Goal: Transaction & Acquisition: Book appointment/travel/reservation

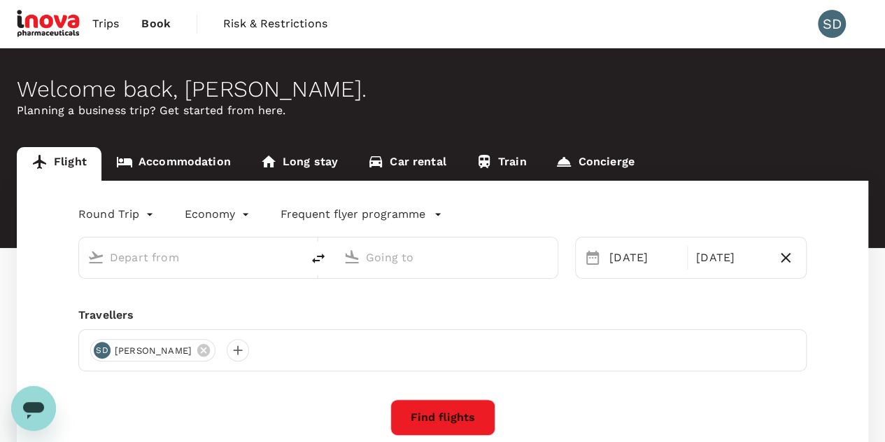
click at [200, 164] on link "Accommodation" at bounding box center [173, 164] width 144 height 34
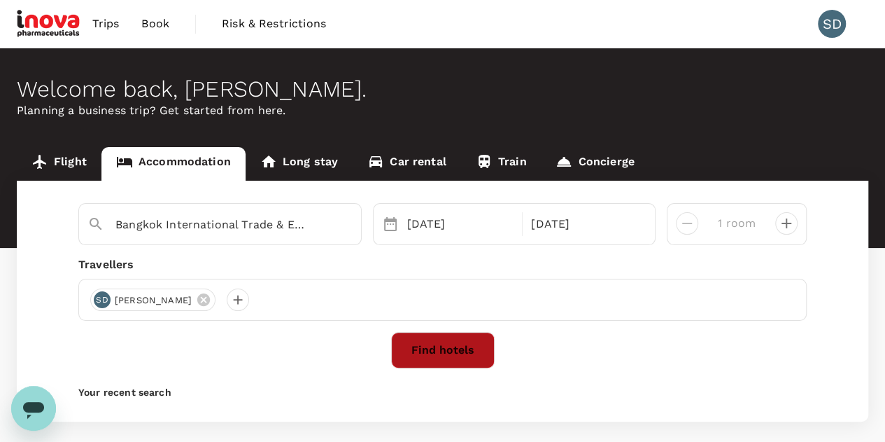
click at [470, 355] on button "Find hotels" at bounding box center [443, 350] width 104 height 36
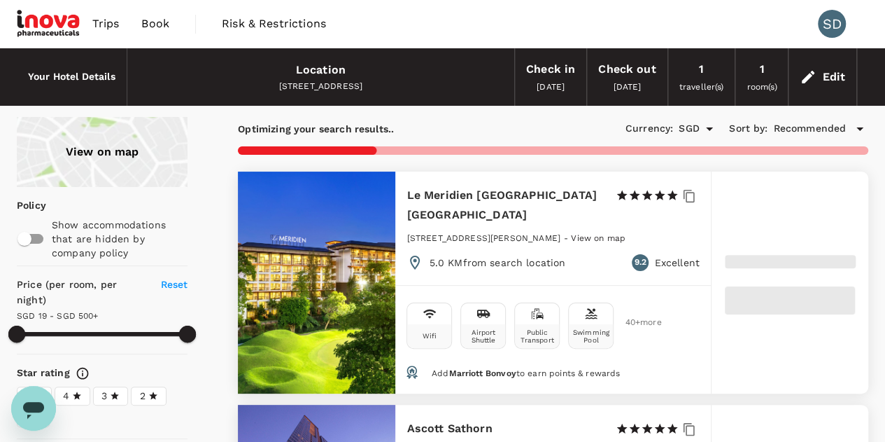
type input "499.65"
type input "10.65"
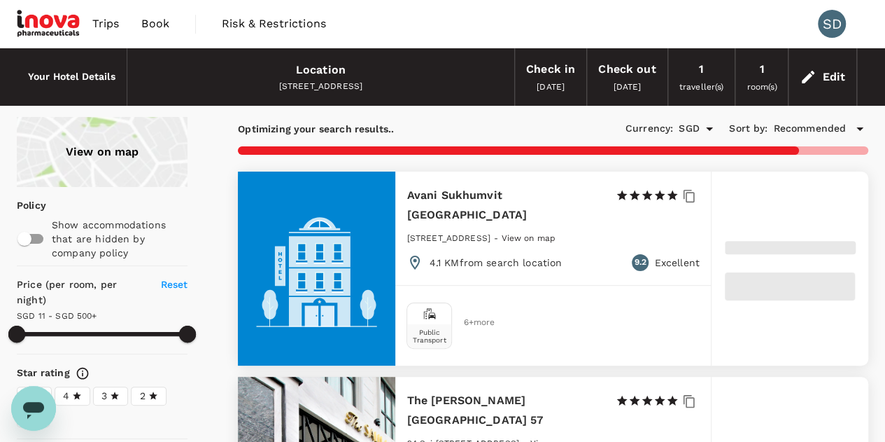
type input "499.65"
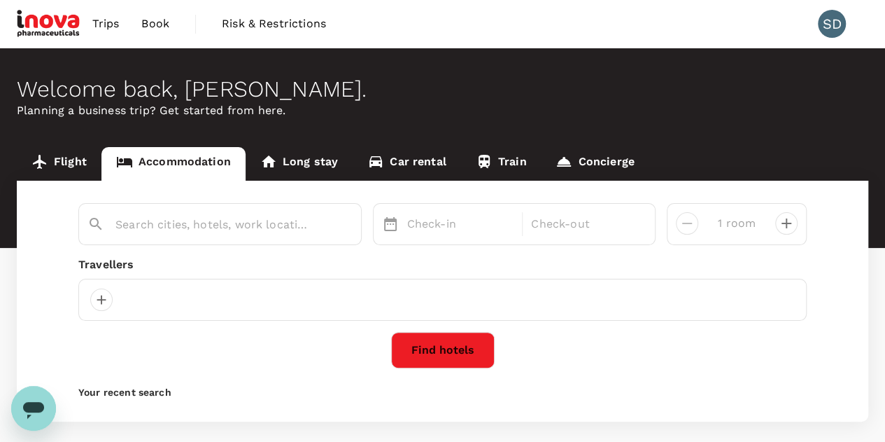
type input "Bangkok International Trade & Exhibition Centre: [GEOGRAPHIC_DATA]"
click at [439, 345] on button "Find hotels" at bounding box center [443, 350] width 104 height 36
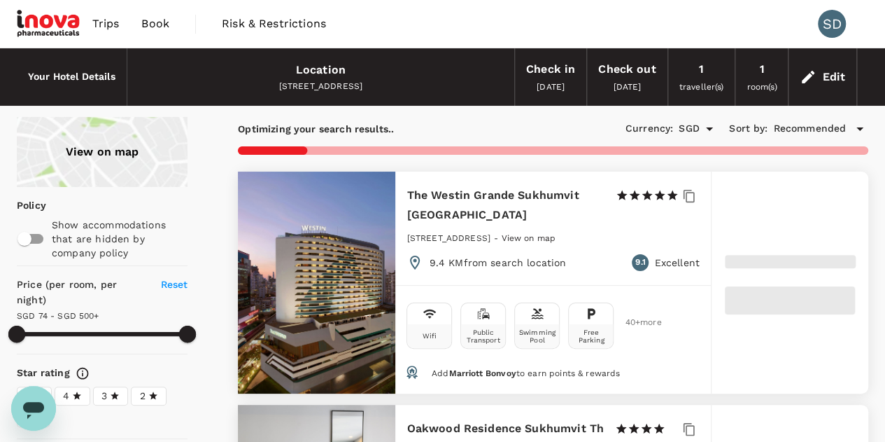
type input "499.65"
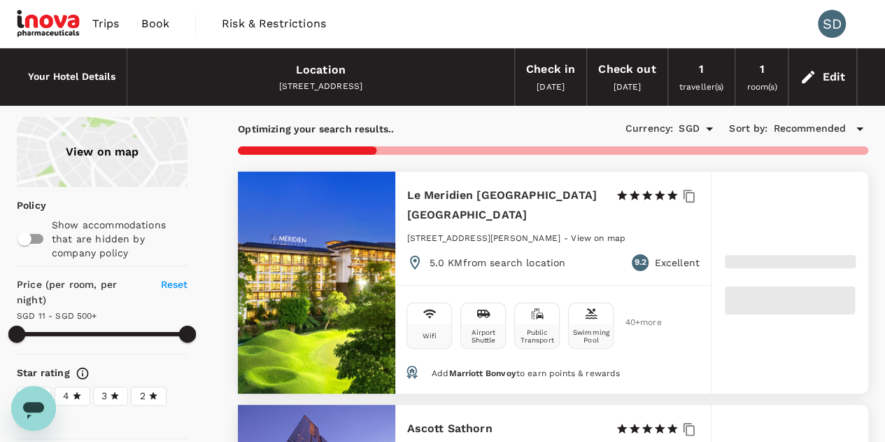
type input "10.65"
click at [360, 262] on div at bounding box center [316, 282] width 157 height 222
click at [435, 196] on h6 "Le Meridien [GEOGRAPHIC_DATA] [GEOGRAPHIC_DATA]" at bounding box center [505, 204] width 197 height 39
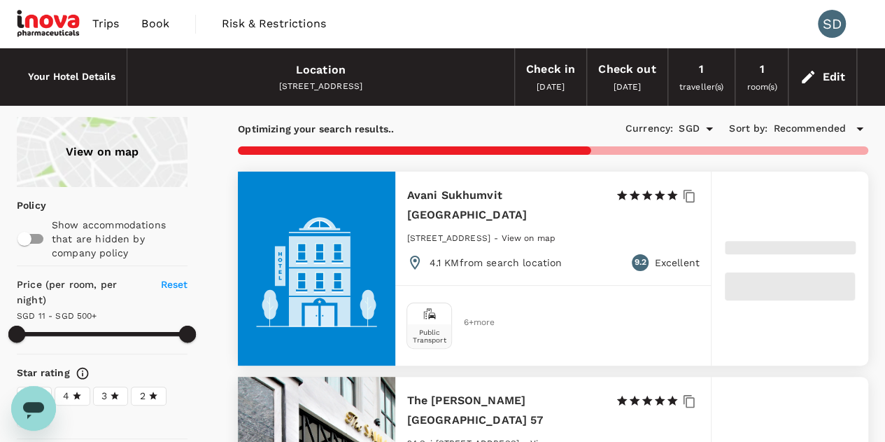
scroll to position [140, 0]
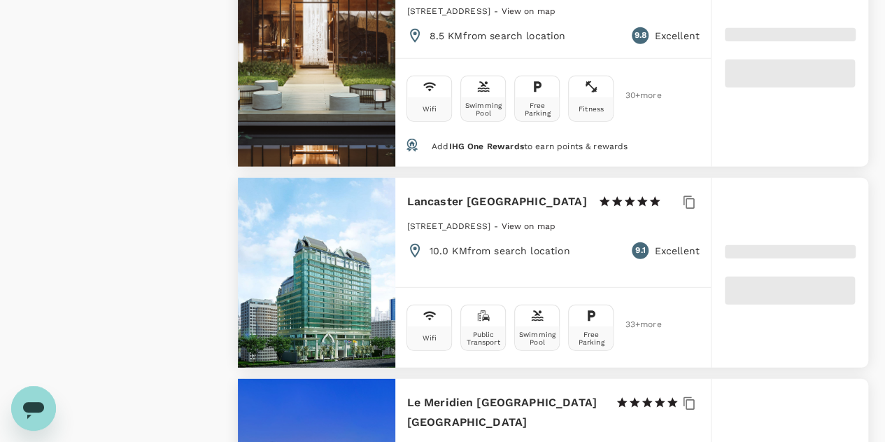
type input "499.65"
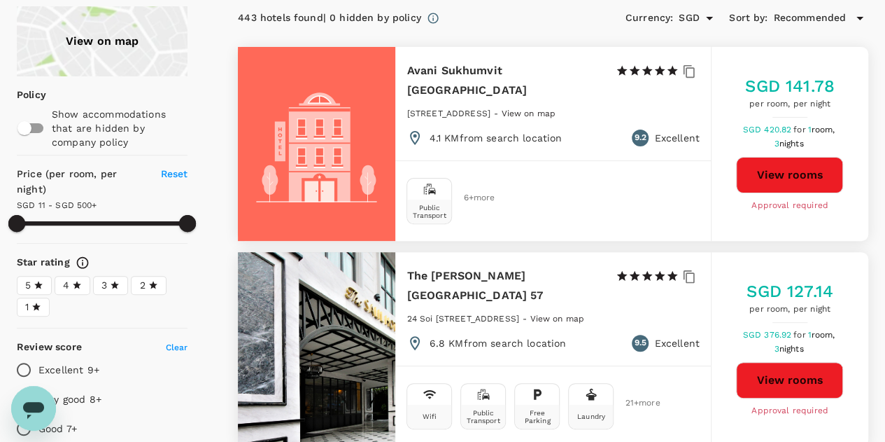
scroll to position [70, 0]
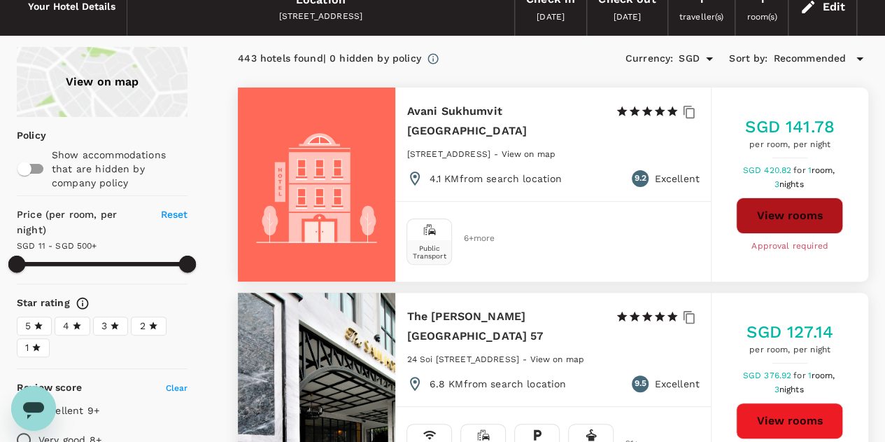
click at [768, 216] on button "View rooms" at bounding box center [789, 215] width 107 height 36
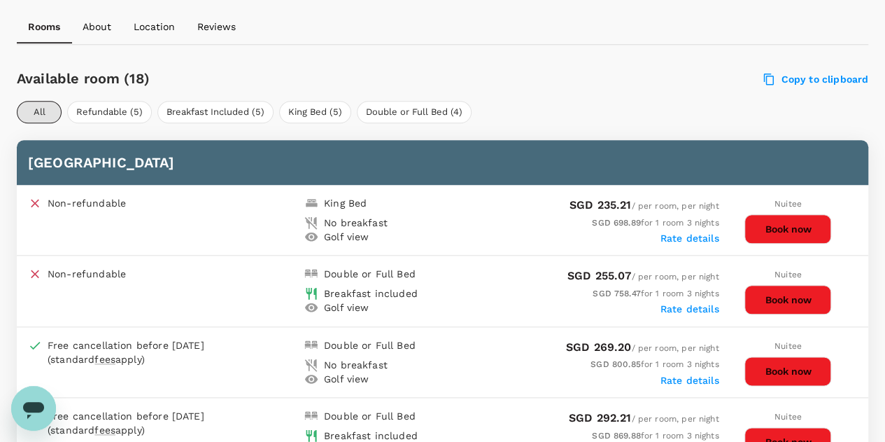
scroll to position [560, 0]
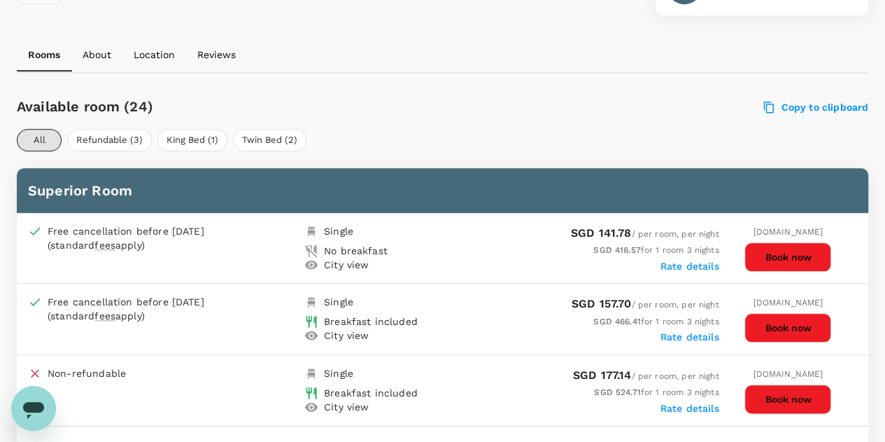
scroll to position [630, 0]
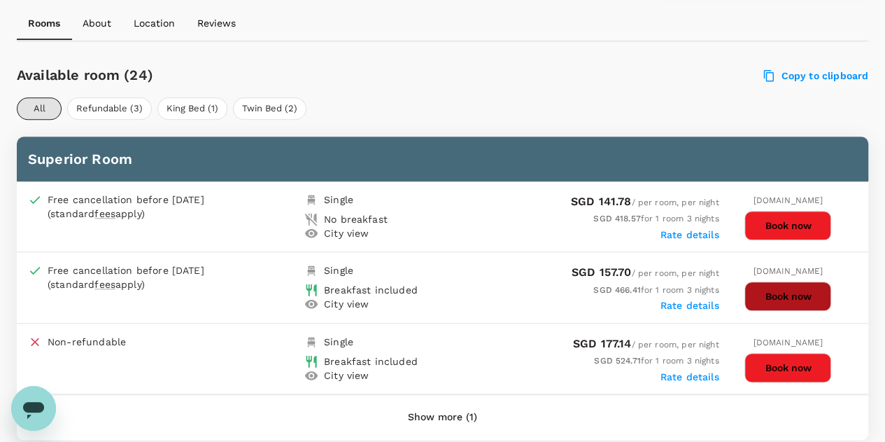
click at [789, 297] on button "Book now" at bounding box center [788, 295] width 87 height 29
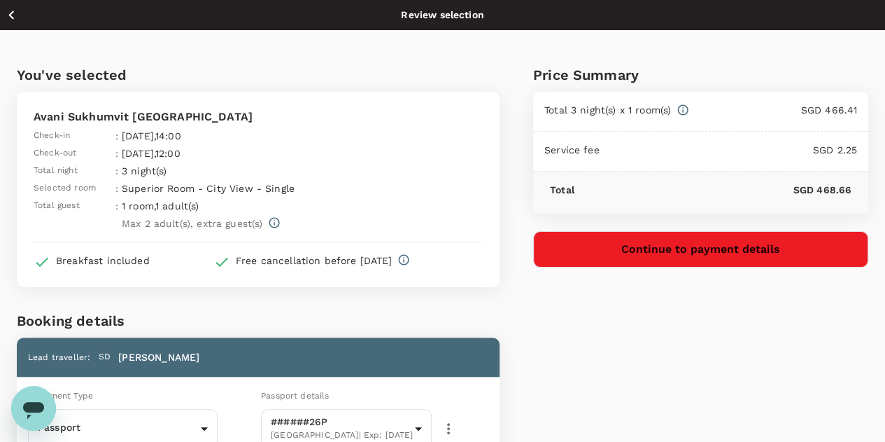
click at [479, 288] on div "You've selected Avani Sukhumvit Bangkok Hotel Check-in : 03 Nov 2025 , 14:00 Ch…" at bounding box center [241, 383] width 516 height 707
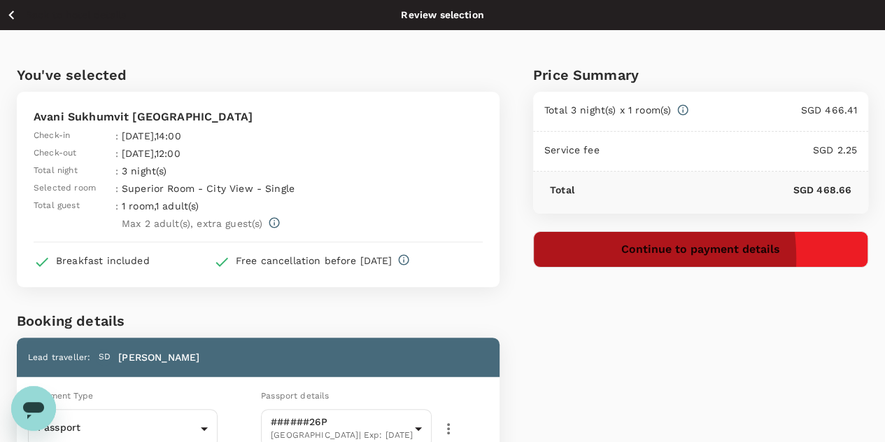
click at [668, 257] on button "Continue to payment details" at bounding box center [700, 249] width 335 height 36
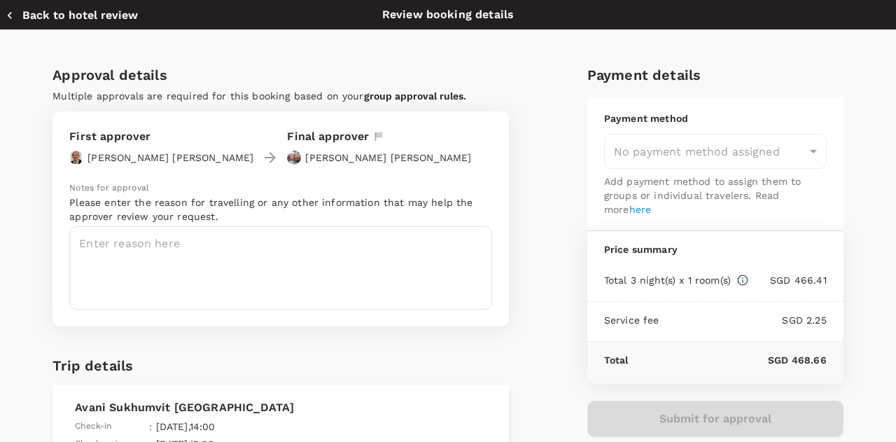
type input "9e677c2c-1b51-4fb9-8b8e-e61d94c42ce6"
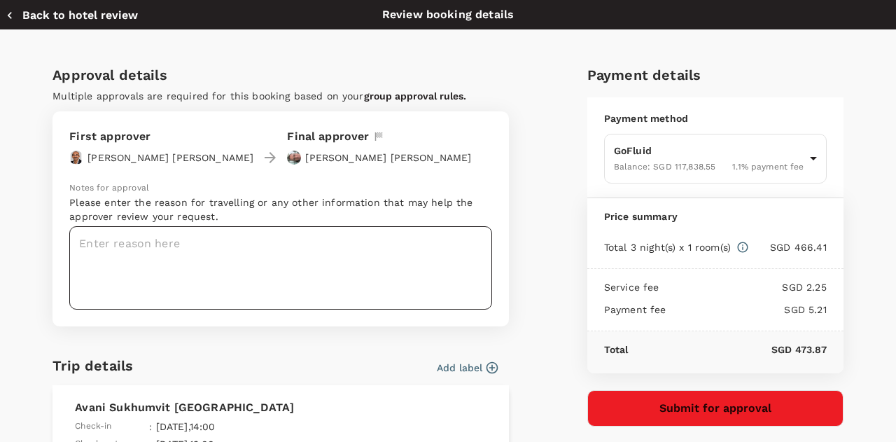
click at [262, 250] on textarea at bounding box center [280, 267] width 423 height 83
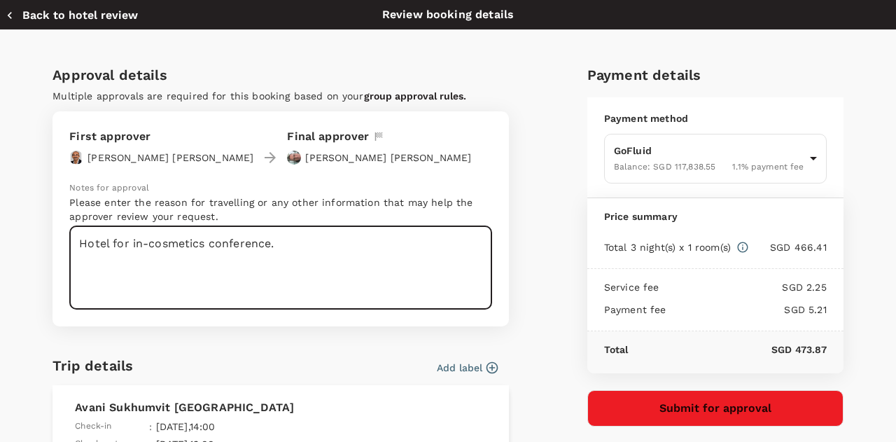
click at [93, 237] on textarea "Hotel for in-cosmetics conference." at bounding box center [280, 267] width 423 height 83
click at [113, 245] on textarea "Accommodation for in-cosmetics conference." at bounding box center [280, 267] width 423 height 83
type textarea "Accommodation for in-cosmetics conference."
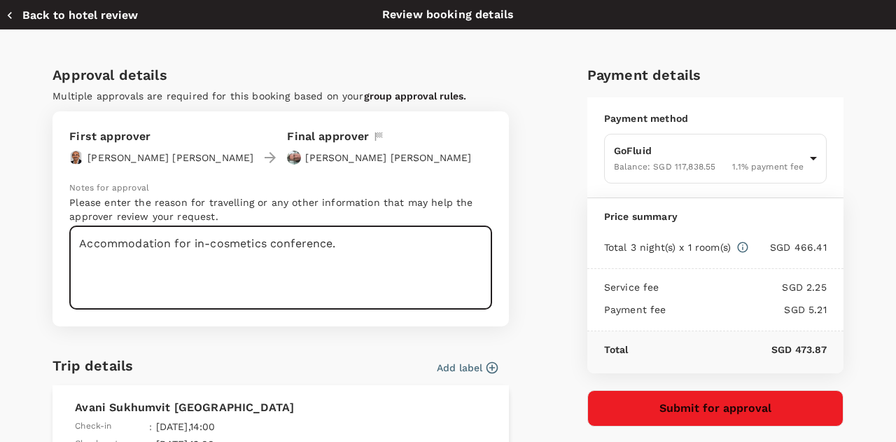
click at [382, 272] on textarea "Accommodation for in-cosmetics conference." at bounding box center [280, 267] width 423 height 83
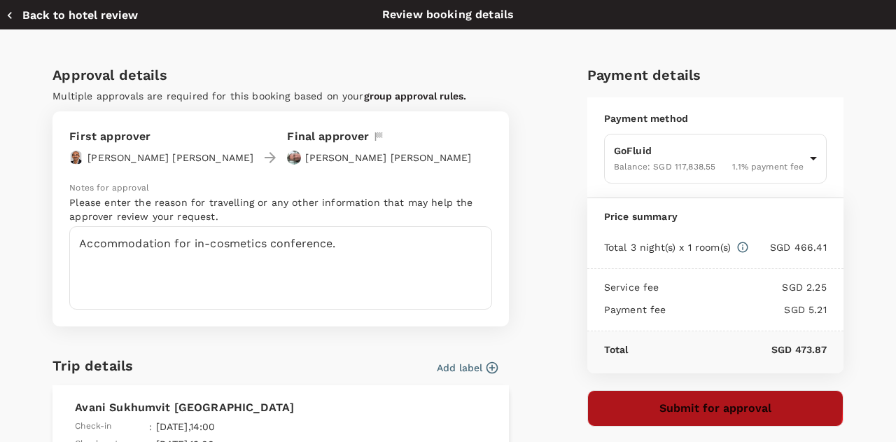
click at [676, 399] on button "Submit for approval" at bounding box center [715, 408] width 256 height 36
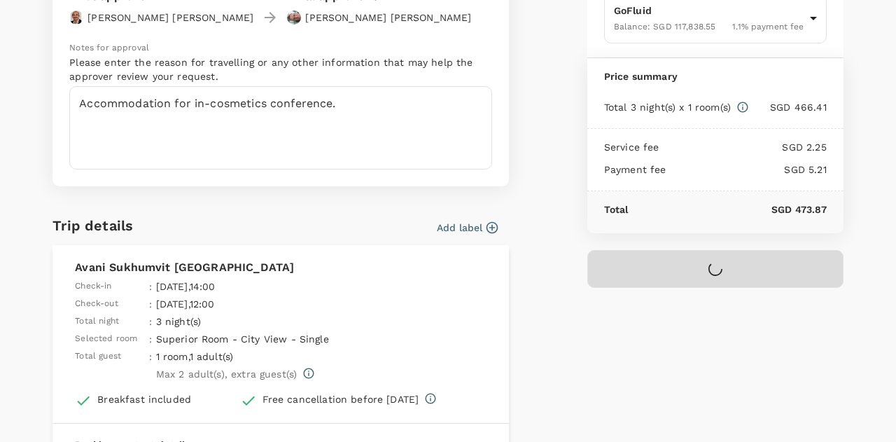
scroll to position [70, 0]
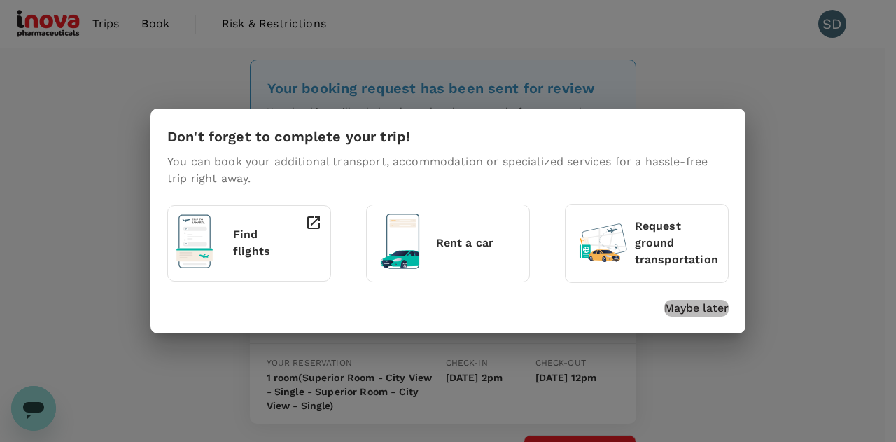
drag, startPoint x: 684, startPoint y: 309, endPoint x: 623, endPoint y: 258, distance: 79.6
click at [617, 263] on div "Don't forget to complete your trip! You can book your additional transport, acc…" at bounding box center [445, 218] width 567 height 196
click at [639, 241] on p "Request ground transportation" at bounding box center [677, 243] width 85 height 50
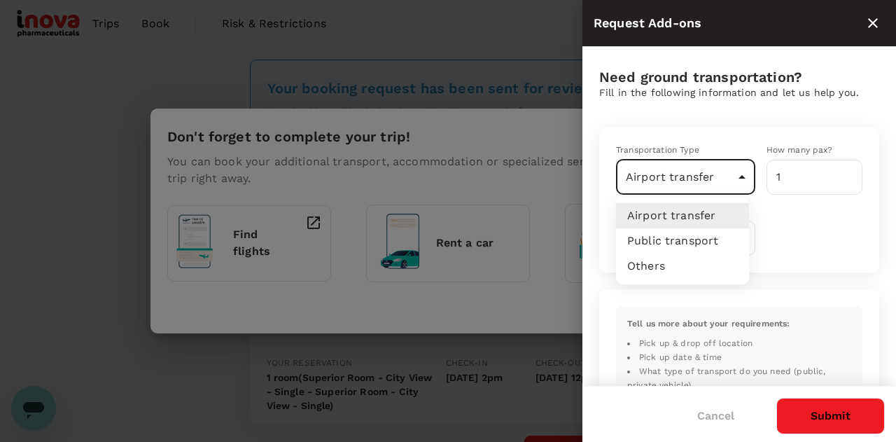
click at [732, 181] on body "Trips Book Risk & Restrictions SD Your booking request has been sent for review…" at bounding box center [448, 276] width 896 height 553
click at [801, 237] on div at bounding box center [448, 221] width 896 height 442
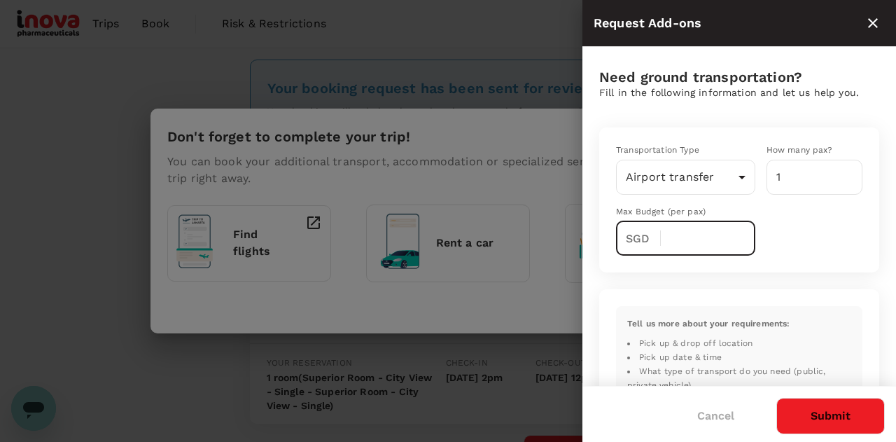
click at [687, 230] on input "text" at bounding box center [713, 237] width 83 height 35
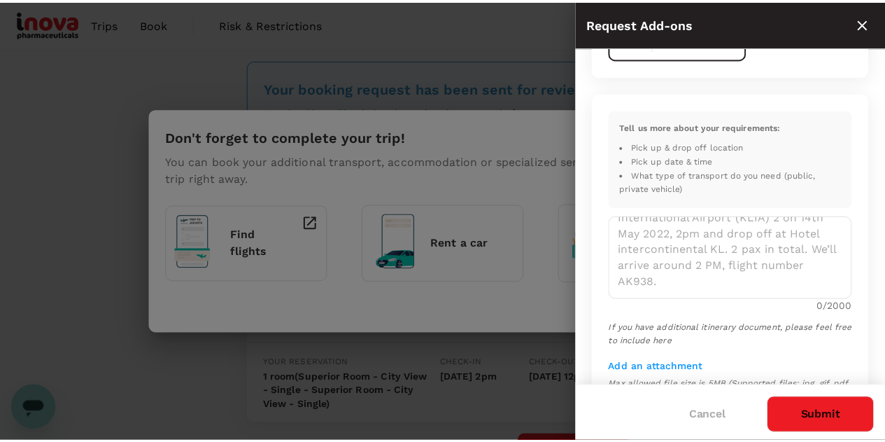
scroll to position [104, 0]
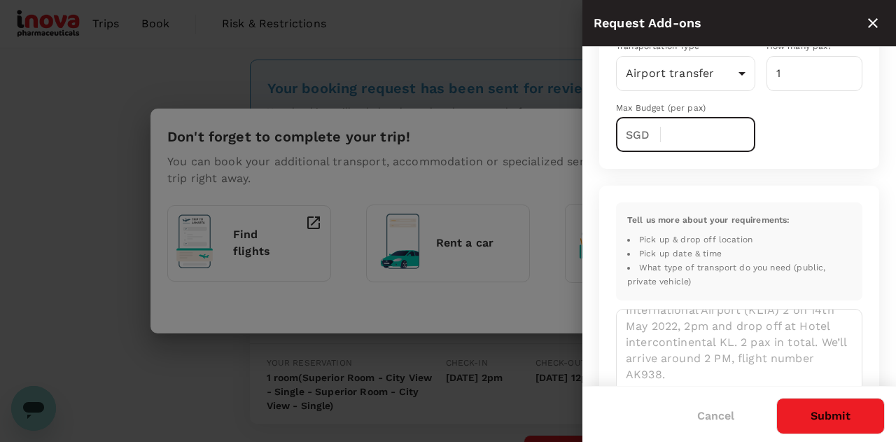
click at [870, 24] on icon "close" at bounding box center [873, 23] width 10 height 10
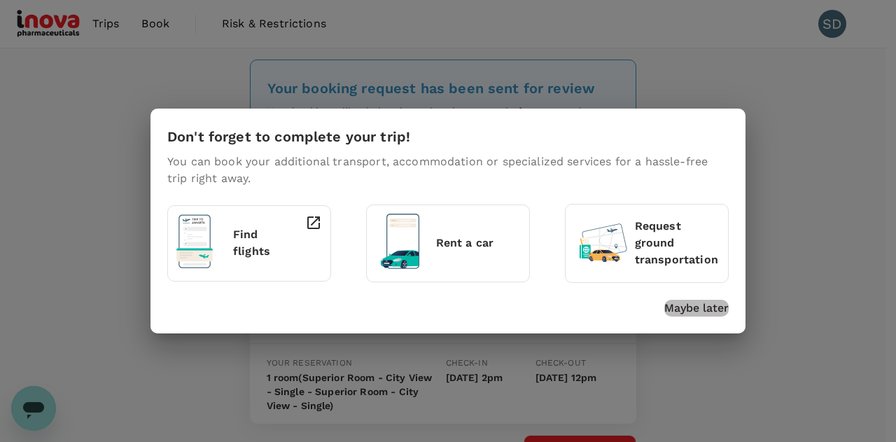
click at [691, 306] on p "Maybe later" at bounding box center [696, 307] width 64 height 17
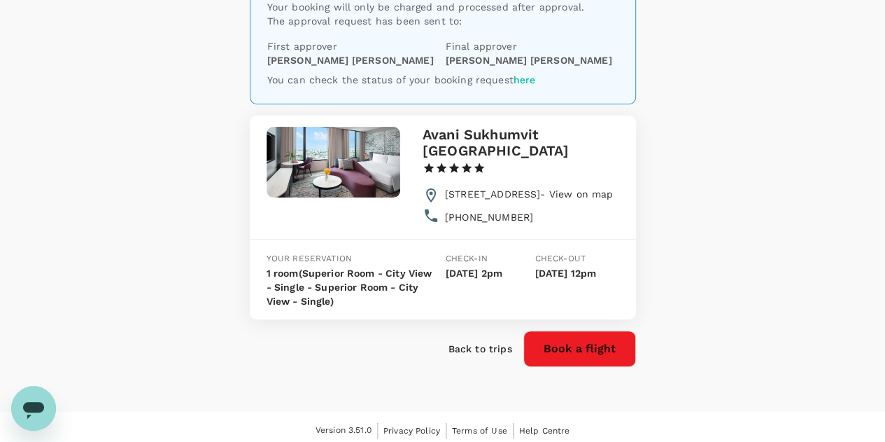
scroll to position [130, 0]
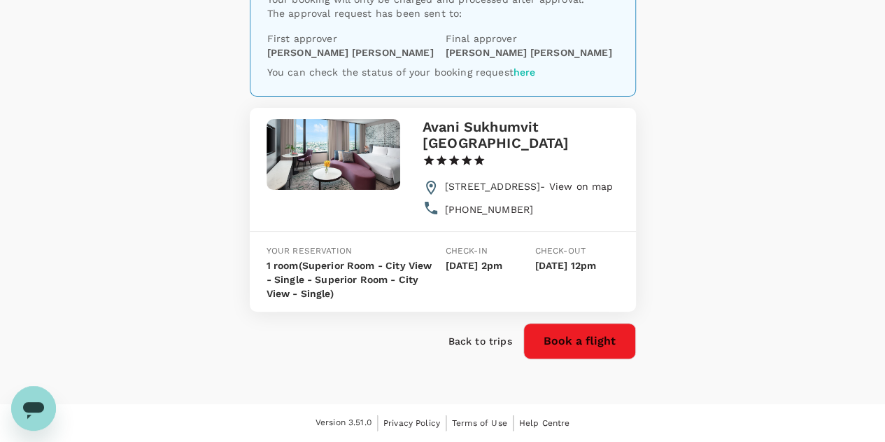
click at [470, 339] on p "Back to trips" at bounding box center [481, 341] width 64 height 14
